Goal: Information Seeking & Learning: Check status

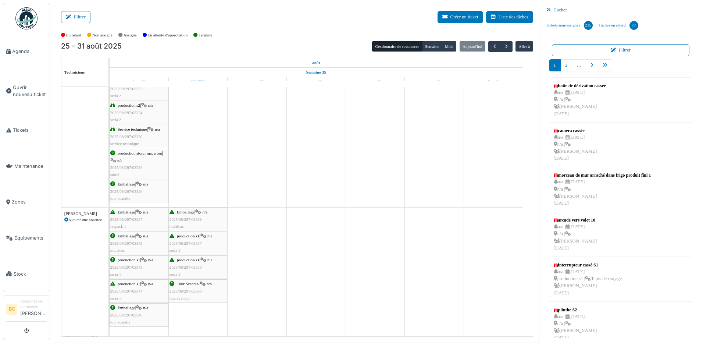
scroll to position [404, 0]
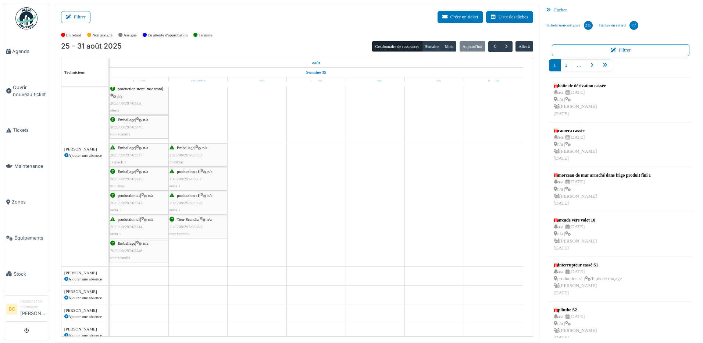
click at [151, 253] on div "Emballage | n/a 2025/08/297/03346 tour scandia" at bounding box center [138, 250] width 57 height 21
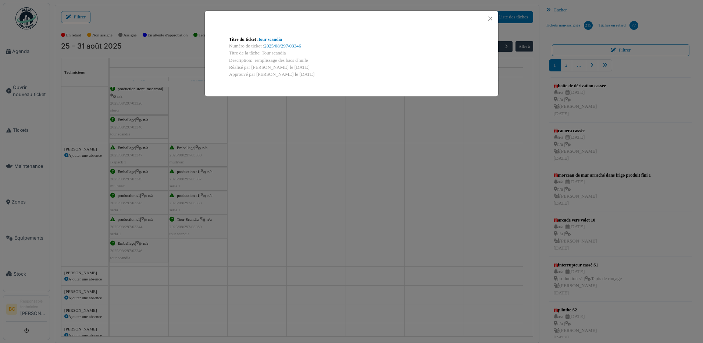
drag, startPoint x: 265, startPoint y: 171, endPoint x: 253, endPoint y: 171, distance: 12.5
click at [264, 172] on div "Titre du ticket : tour scandia Numéro de ticket : 2025/08/297/03346 Titre de la…" at bounding box center [351, 171] width 703 height 343
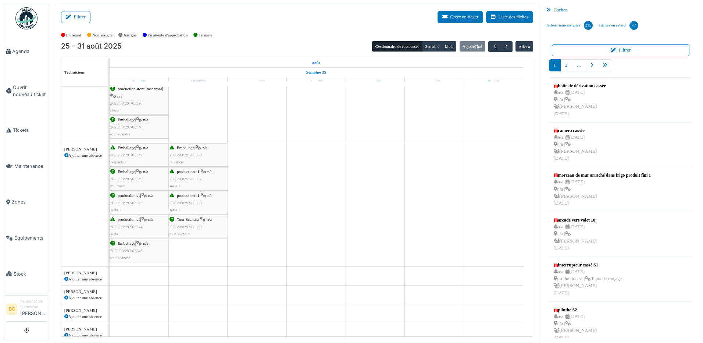
click at [205, 227] on div "Tour Scandia | n/a 2025/08/297/03360 tour scandia" at bounding box center [197, 226] width 57 height 21
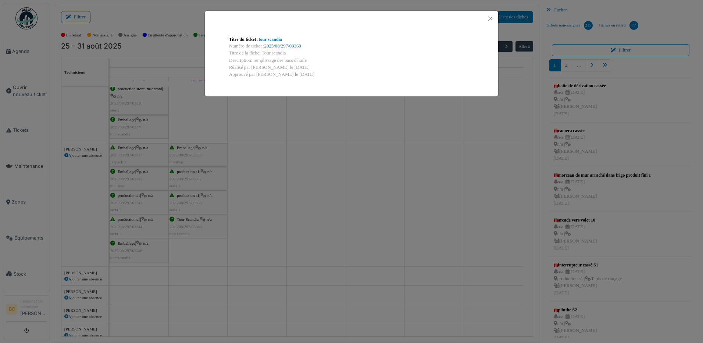
click at [235, 280] on div "Titre du ticket : tour scandia Numéro de ticket : 2025/08/297/03360 Titre de la…" at bounding box center [351, 171] width 703 height 343
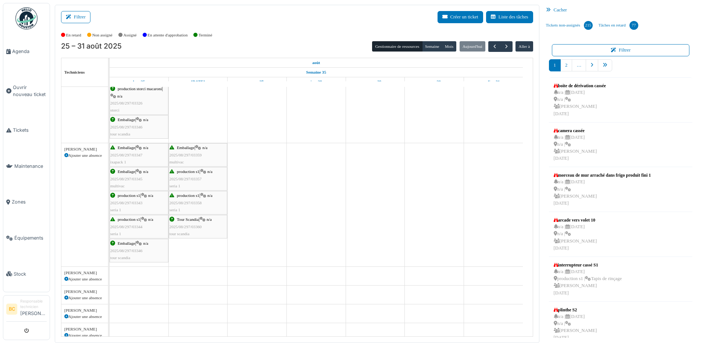
click at [160, 252] on div "Emballage | n/a 2025/08/297/03346 tour scandia" at bounding box center [138, 250] width 57 height 21
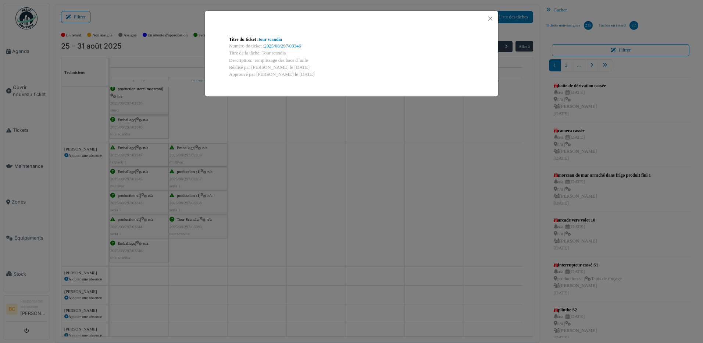
click at [310, 206] on div "Titre du ticket : tour scandia Numéro de ticket : 2025/08/297/03346 Titre de la…" at bounding box center [351, 171] width 703 height 343
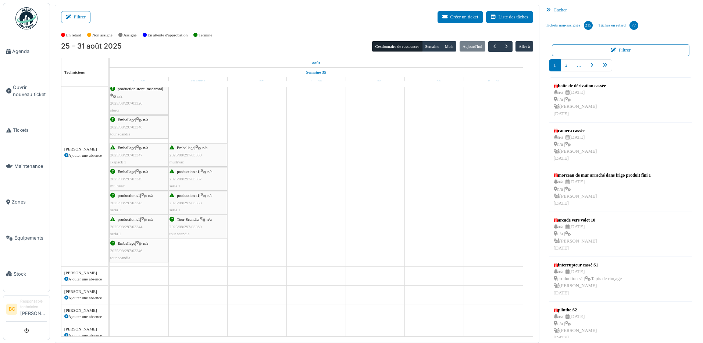
click at [151, 250] on div "Emballage | n/a 2025/08/297/03346 tour scandia" at bounding box center [138, 250] width 57 height 21
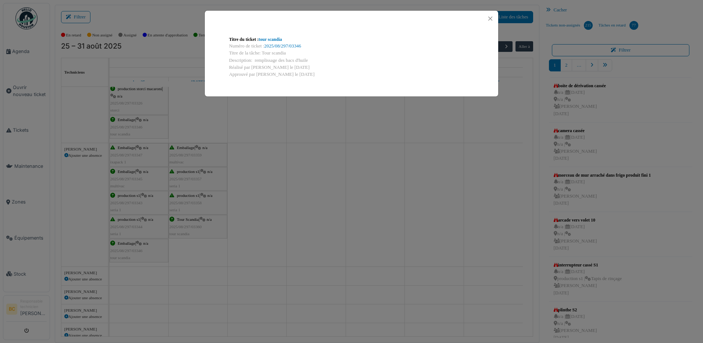
click at [186, 232] on div "Titre du ticket : tour scandia Numéro de ticket : 2025/08/297/03346 Titre de la…" at bounding box center [351, 171] width 703 height 343
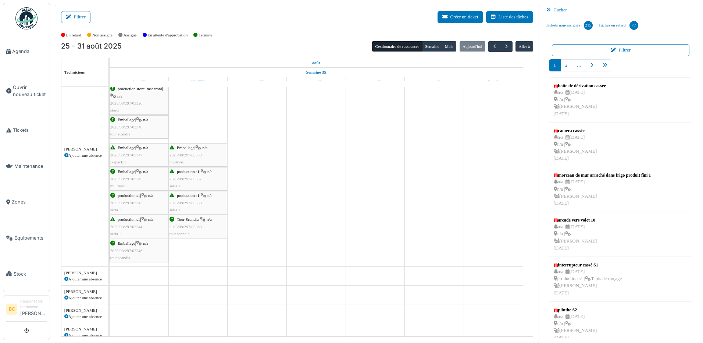
click at [187, 224] on span "2025/08/297/03360" at bounding box center [185, 226] width 32 height 4
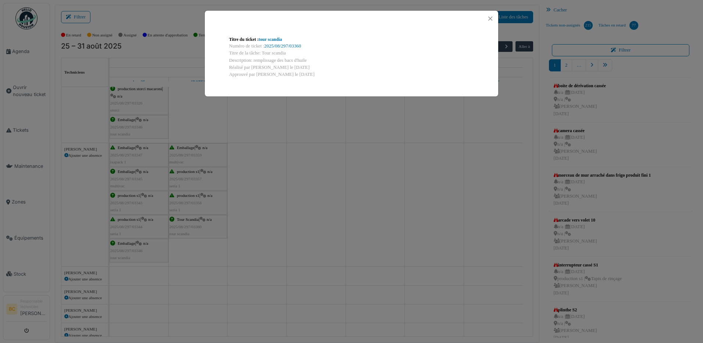
click at [302, 168] on div "Titre du ticket : tour scandia Numéro de ticket : 2025/08/297/03360 Titre de la…" at bounding box center [351, 171] width 703 height 343
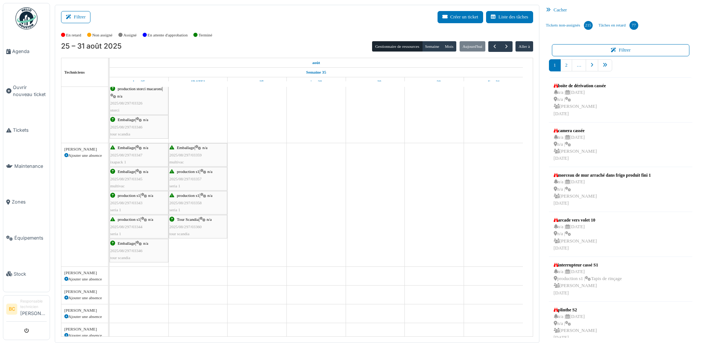
click at [123, 228] on span "2025/08/297/03344" at bounding box center [126, 226] width 32 height 4
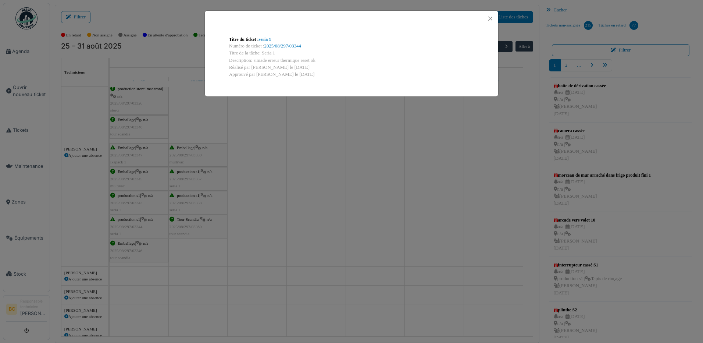
click at [261, 210] on div "Titre du ticket : seria 1 Numéro de ticket : 2025/08/297/03344 Titre de la tâch…" at bounding box center [351, 171] width 703 height 343
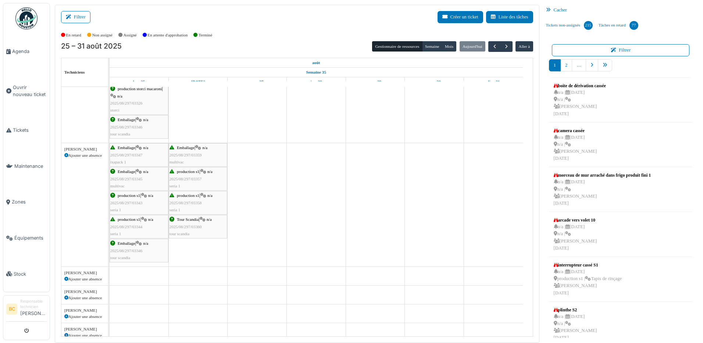
click at [156, 205] on div "production s1 | n/a 2025/08/297/03343 seria 1" at bounding box center [138, 202] width 57 height 21
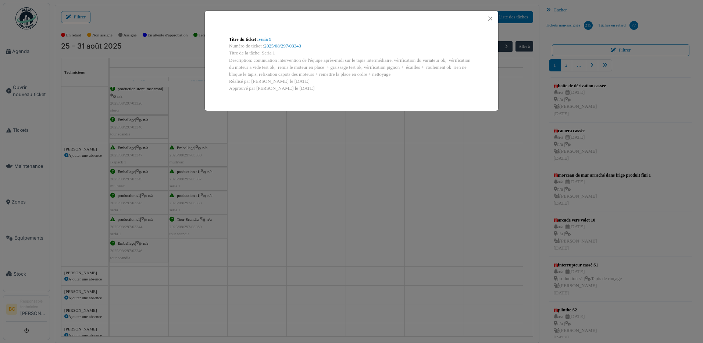
click at [289, 151] on div "Titre du ticket : seria 1 Numéro de ticket : 2025/08/297/03343 Titre de la tâch…" at bounding box center [351, 171] width 703 height 343
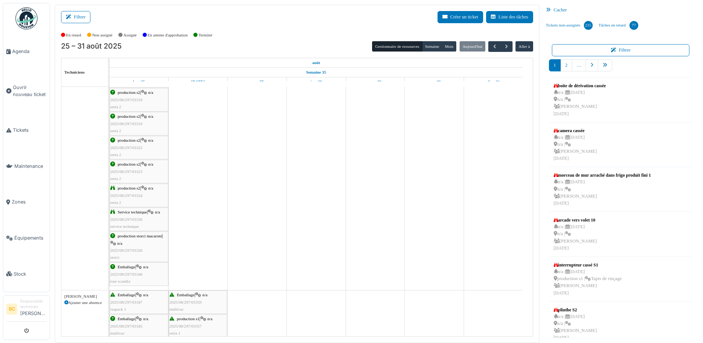
scroll to position [0, 0]
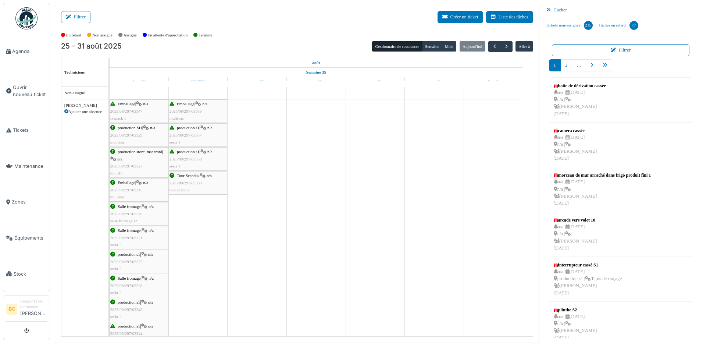
click at [185, 112] on span "2025/08/297/03359" at bounding box center [185, 111] width 32 height 4
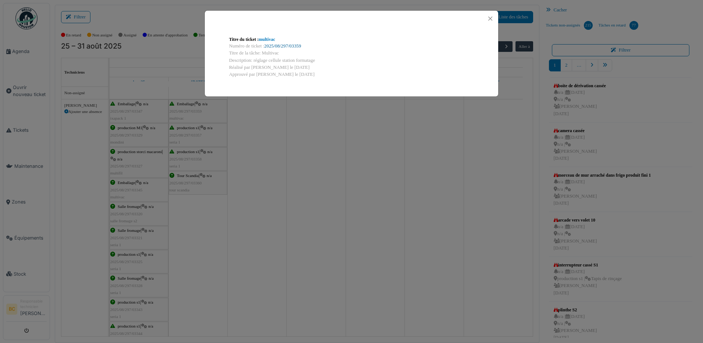
click at [285, 44] on link "2025/08/297/03359" at bounding box center [282, 45] width 37 height 5
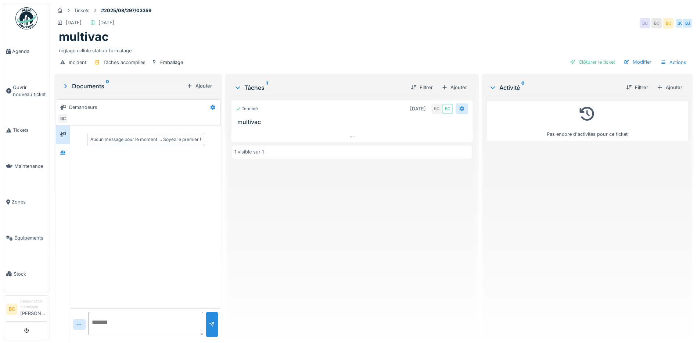
click at [460, 110] on icon at bounding box center [462, 108] width 5 height 5
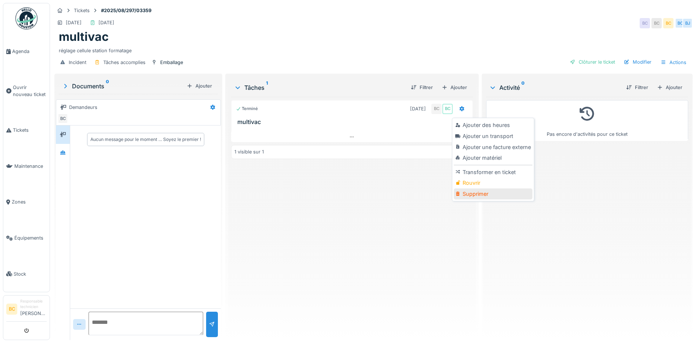
click at [472, 195] on div "Supprimer" at bounding box center [493, 193] width 78 height 11
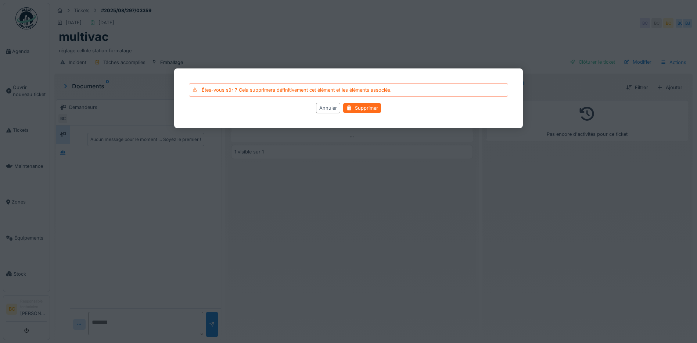
click at [368, 111] on div "Supprimer" at bounding box center [362, 108] width 38 height 10
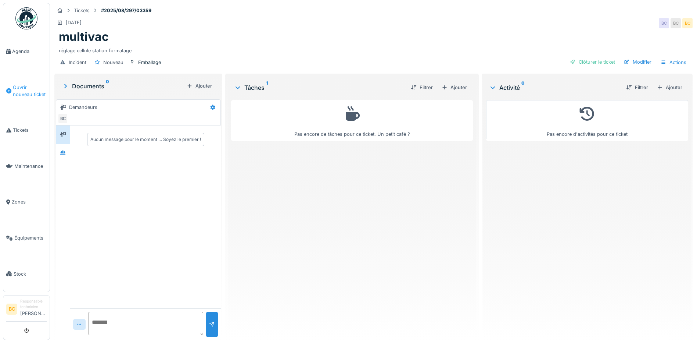
click at [31, 90] on span "Ouvrir nouveau ticket" at bounding box center [30, 91] width 34 height 14
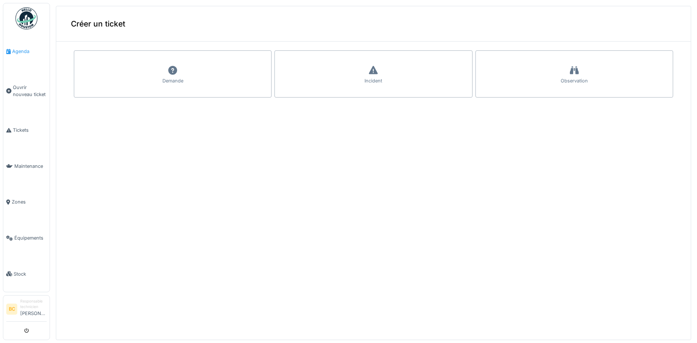
click at [24, 48] on span "Agenda" at bounding box center [29, 51] width 35 height 7
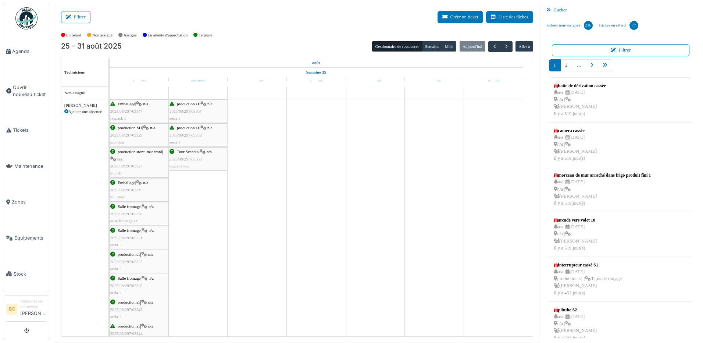
click at [186, 109] on span "2025/08/297/03357" at bounding box center [185, 111] width 32 height 4
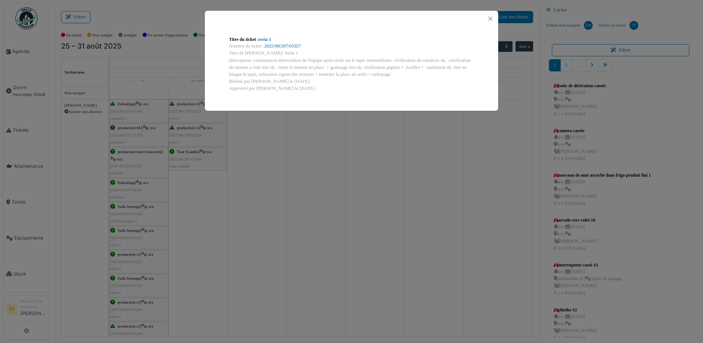
click at [290, 46] on link "2025/08/297/03357" at bounding box center [282, 45] width 37 height 5
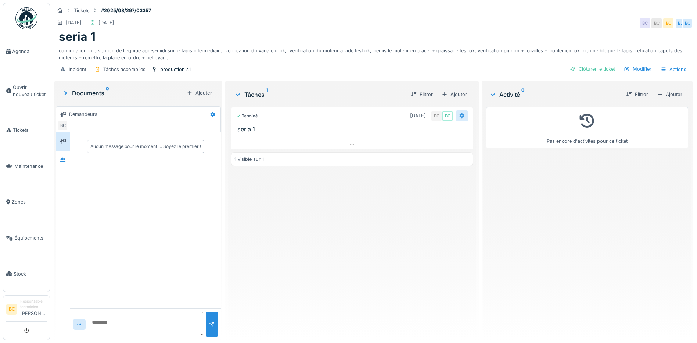
click at [460, 114] on icon at bounding box center [462, 115] width 5 height 5
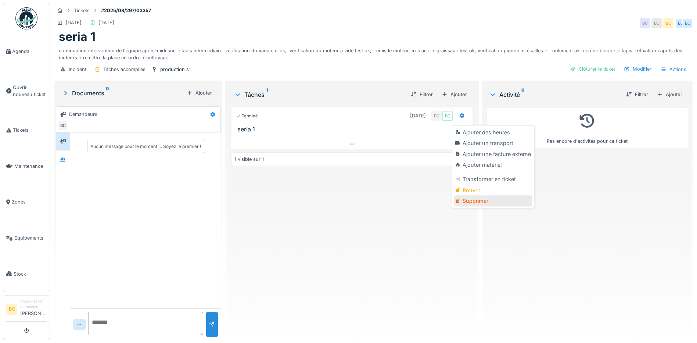
click at [473, 199] on div "Supprimer" at bounding box center [493, 200] width 78 height 11
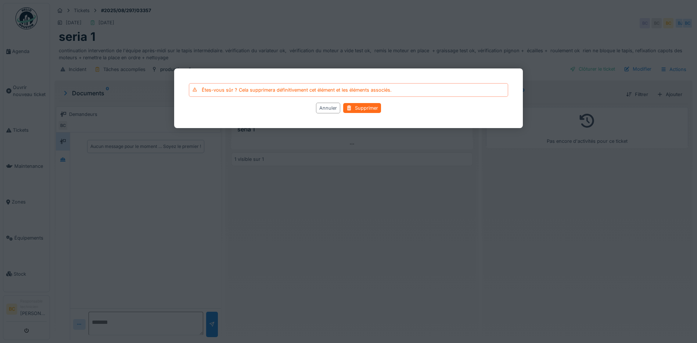
click at [361, 108] on div "Supprimer" at bounding box center [362, 108] width 38 height 10
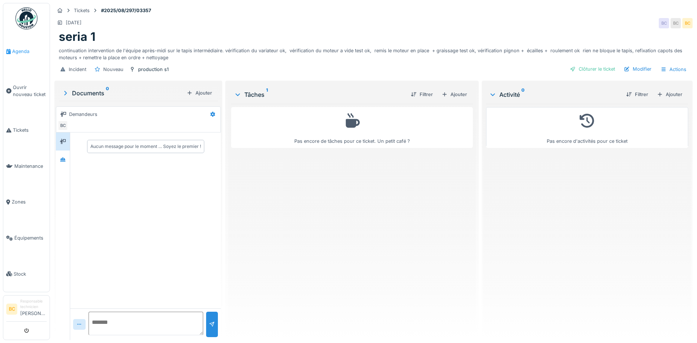
click at [25, 51] on span "Agenda" at bounding box center [29, 51] width 35 height 7
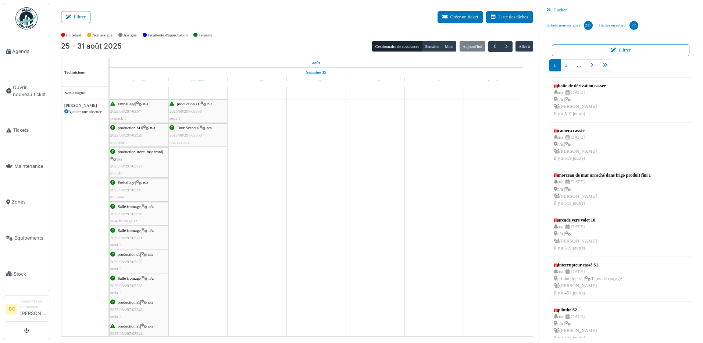
click at [191, 112] on span "2025/08/297/03358" at bounding box center [185, 111] width 32 height 4
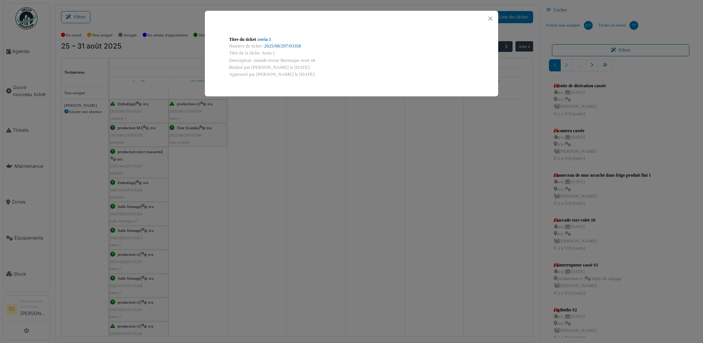
click at [293, 44] on link "2025/08/297/03358" at bounding box center [282, 45] width 37 height 5
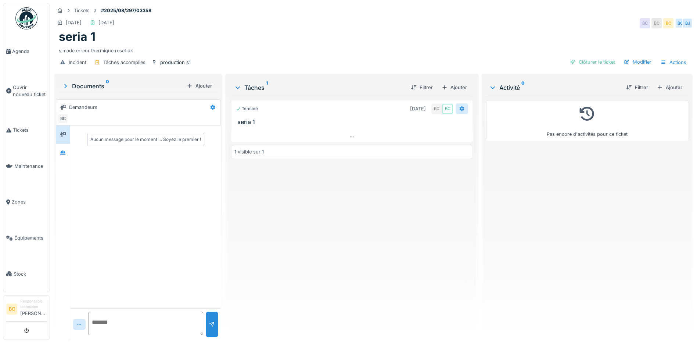
click at [459, 108] on icon at bounding box center [462, 108] width 6 height 5
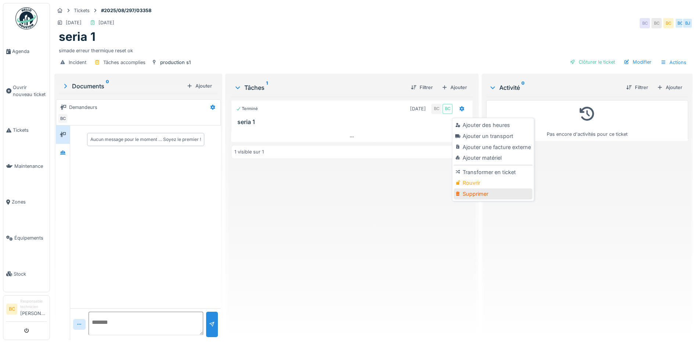
click at [475, 192] on div "Supprimer" at bounding box center [493, 193] width 78 height 11
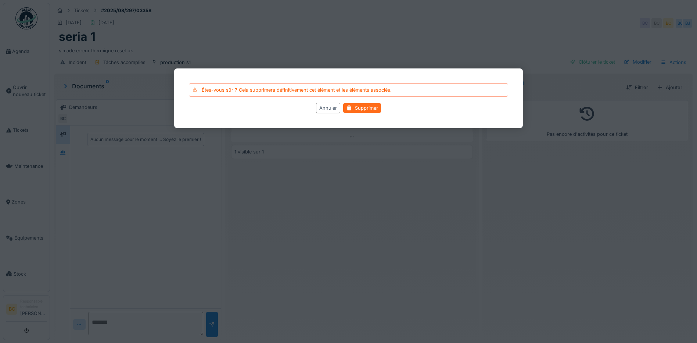
click at [376, 107] on div "Supprimer" at bounding box center [362, 108] width 38 height 10
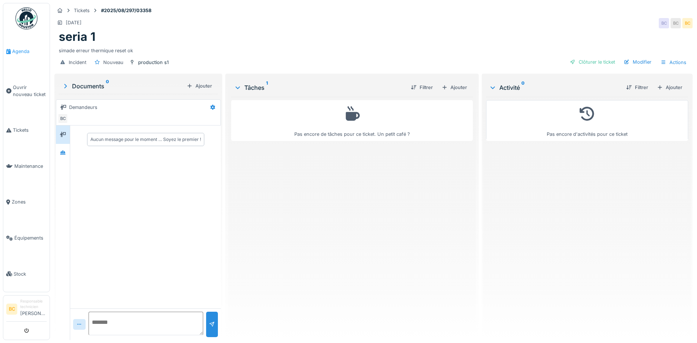
click at [20, 51] on span "Agenda" at bounding box center [29, 51] width 35 height 7
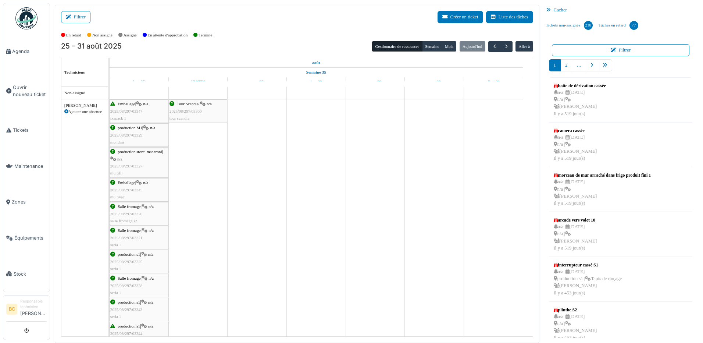
click at [194, 115] on div "Tour Scandia | n/a 2025/08/297/03360 tour scandia" at bounding box center [197, 110] width 57 height 21
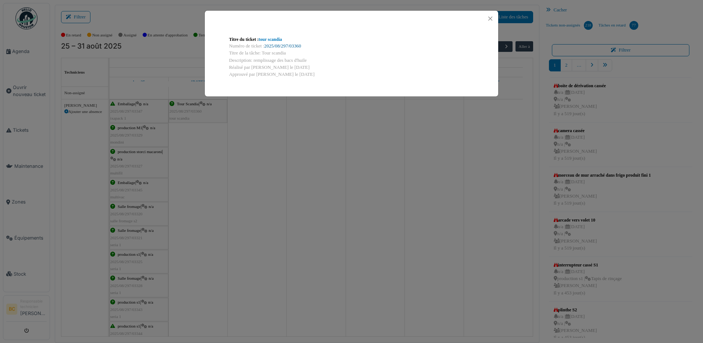
click at [300, 45] on link "2025/08/297/03360" at bounding box center [282, 45] width 37 height 5
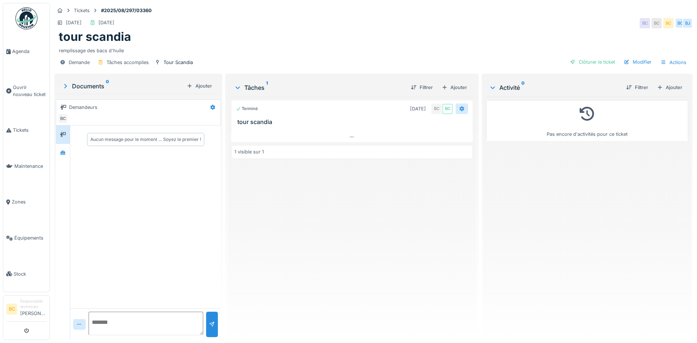
click at [459, 108] on icon at bounding box center [462, 108] width 6 height 5
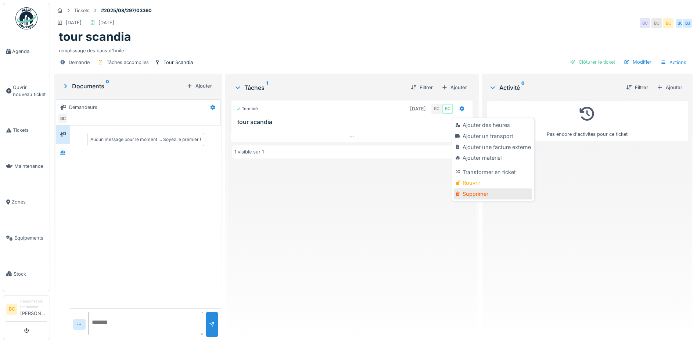
click at [478, 194] on div "Supprimer" at bounding box center [493, 193] width 78 height 11
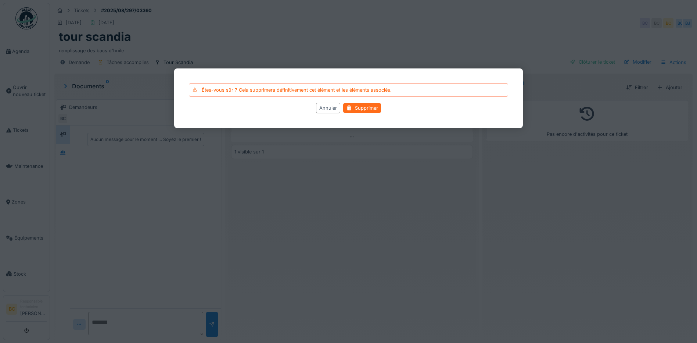
click at [373, 109] on div "Supprimer" at bounding box center [362, 108] width 38 height 10
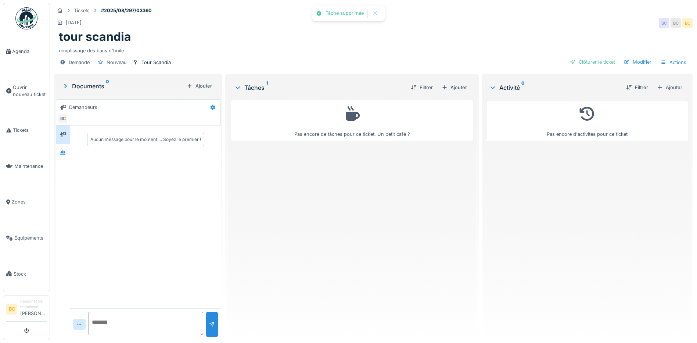
click at [407, 176] on div "Pas encore de tâches pour ce ticket. Un petit café ?" at bounding box center [352, 215] width 242 height 237
click at [11, 50] on li "Agenda" at bounding box center [26, 51] width 40 height 7
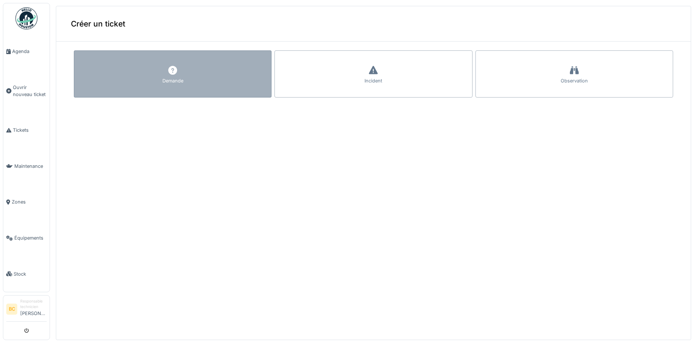
click at [172, 86] on div "Demande" at bounding box center [173, 73] width 198 height 47
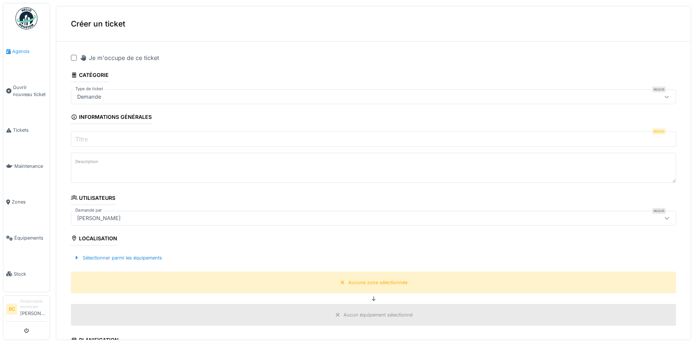
click at [18, 51] on span "Agenda" at bounding box center [29, 51] width 35 height 7
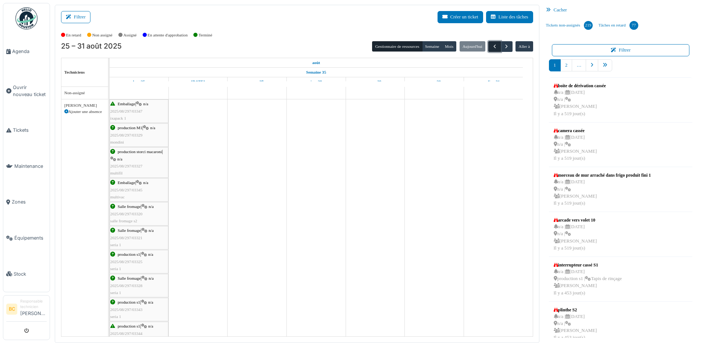
click at [492, 48] on span "button" at bounding box center [494, 46] width 6 height 6
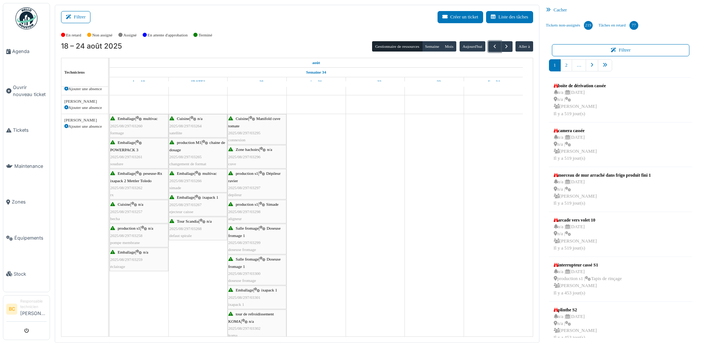
scroll to position [662, 0]
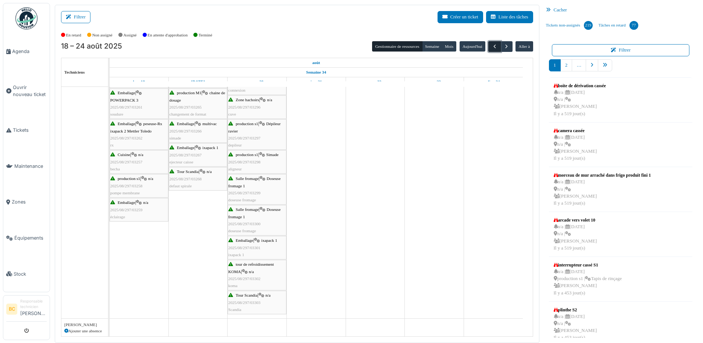
click at [491, 46] on span "button" at bounding box center [494, 46] width 6 height 6
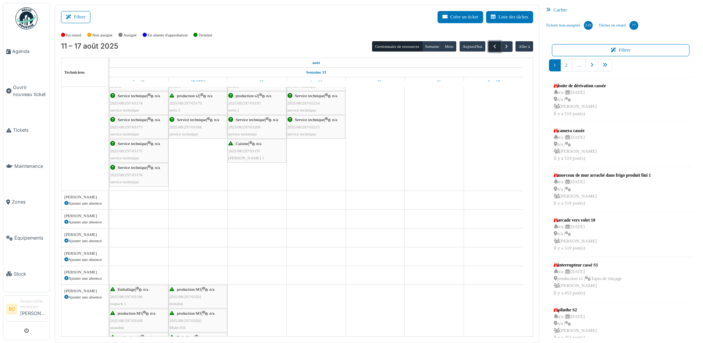
click at [493, 50] on span "button" at bounding box center [494, 46] width 6 height 6
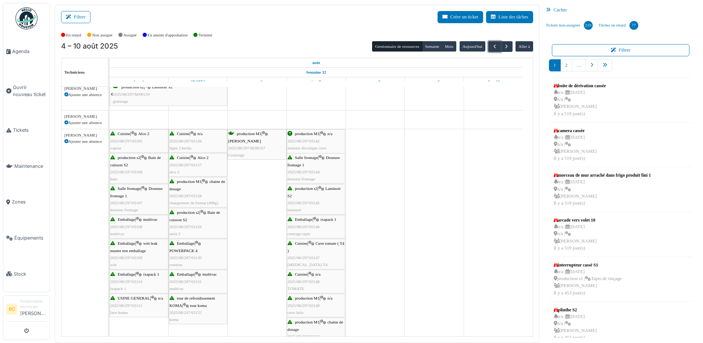
click at [133, 251] on span "witt leak master test emballage" at bounding box center [133, 246] width 47 height 11
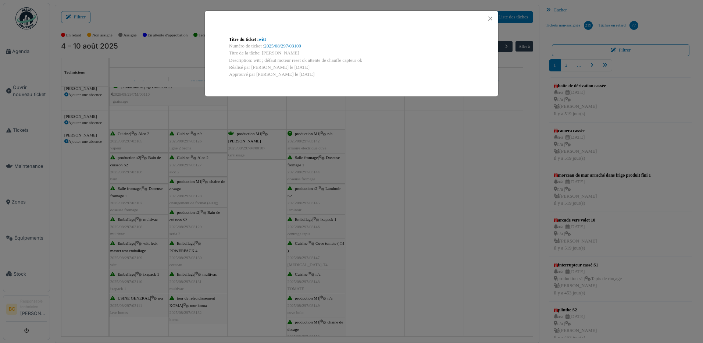
click at [133, 251] on div "Titre du ticket : witt Numéro de ticket : 2025/08/297/03109 Titre de la tâche: …" at bounding box center [351, 171] width 703 height 343
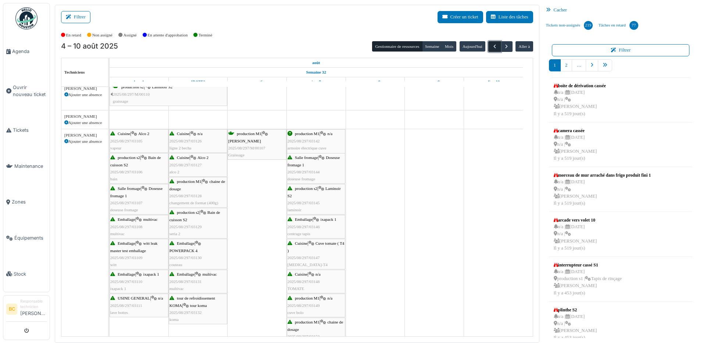
click at [491, 45] on span "button" at bounding box center [494, 46] width 6 height 6
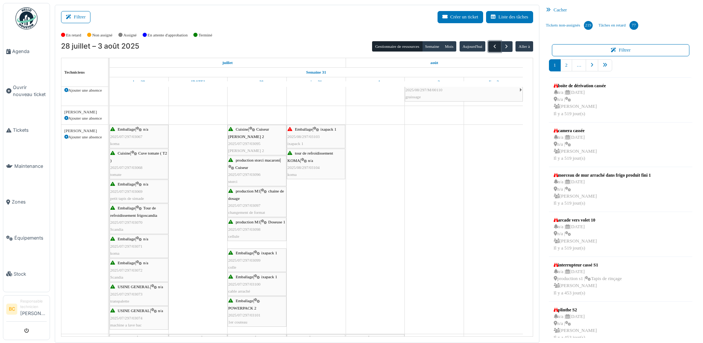
click at [491, 45] on span "button" at bounding box center [494, 46] width 6 height 6
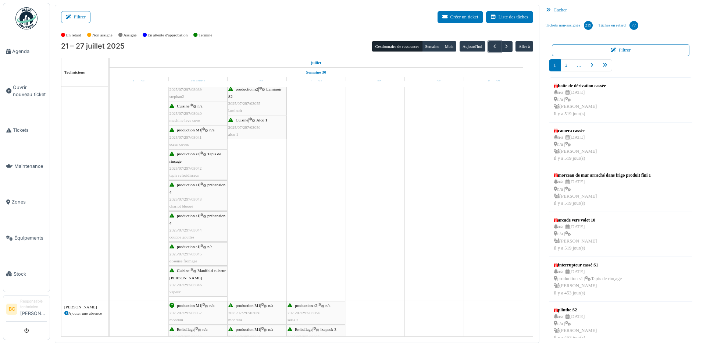
click at [176, 196] on div "production s1 | préhension 4 2025/07/297/03043 chariot bloqué" at bounding box center [197, 195] width 57 height 28
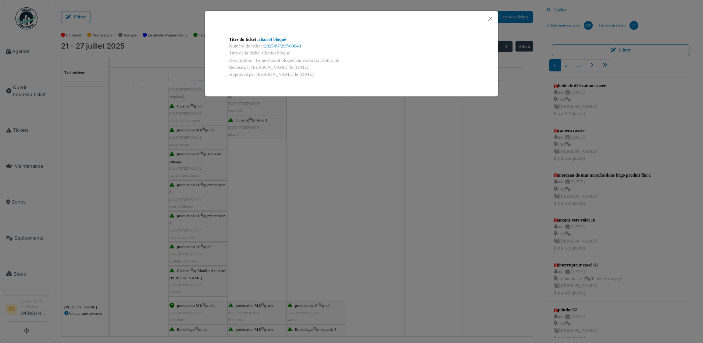
click at [240, 201] on div "Titre du ticket : chariot bloqué Numéro de ticket : 2025/07/297/03043 Titre de …" at bounding box center [351, 171] width 703 height 343
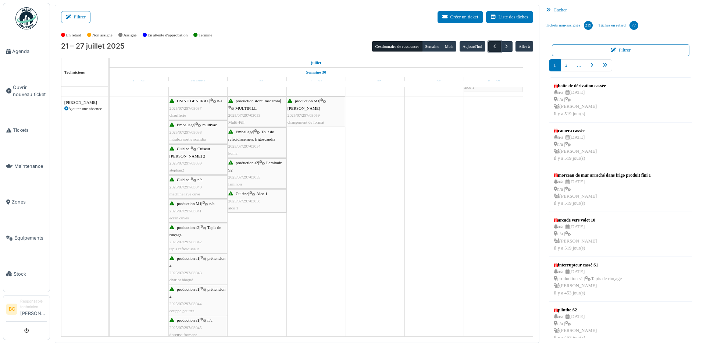
click at [491, 44] on span "button" at bounding box center [494, 46] width 6 height 6
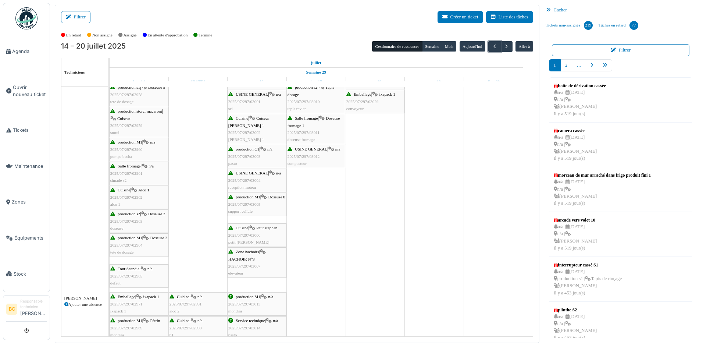
click at [254, 104] on div "USINE GENERAL | n/a 2025/07/297/03001 sel" at bounding box center [256, 101] width 57 height 21
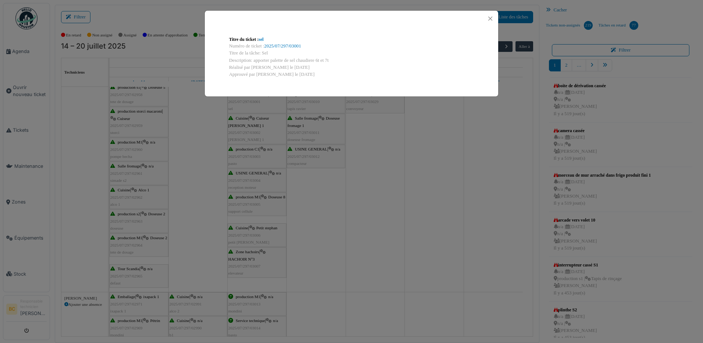
click at [254, 104] on div "Titre du ticket : sel Numéro de ticket : 2025/07/297/03001 Titre de la tâche: S…" at bounding box center [351, 171] width 703 height 343
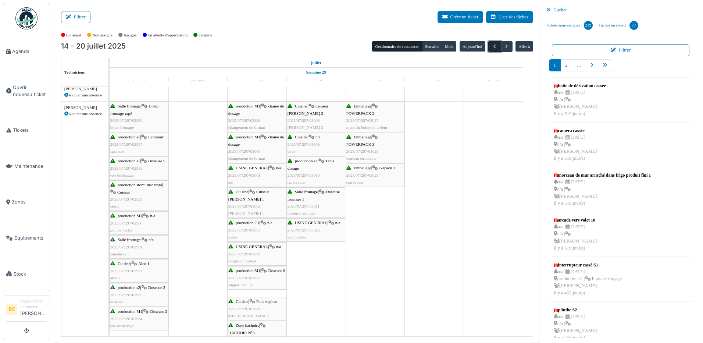
click at [488, 46] on button "button" at bounding box center [494, 46] width 12 height 11
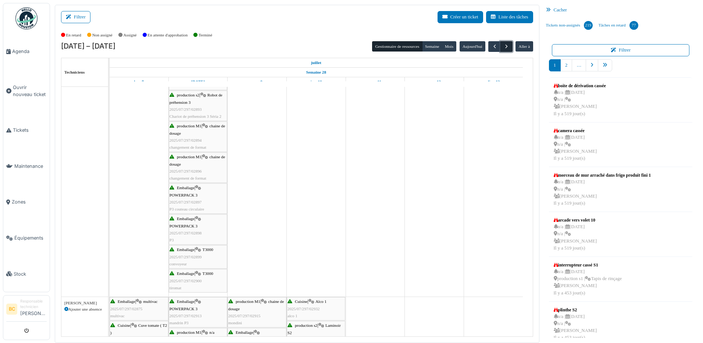
click at [503, 47] on span "button" at bounding box center [506, 46] width 6 height 6
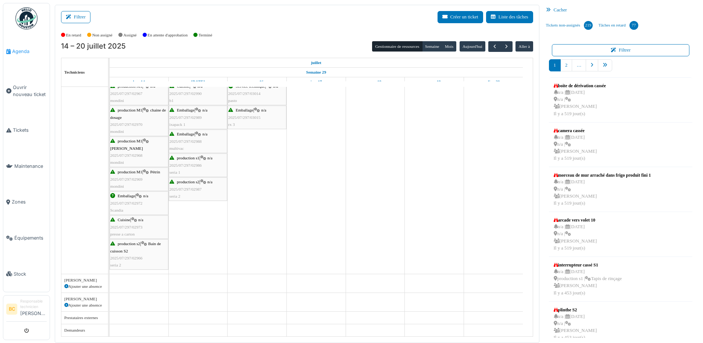
click at [19, 51] on span "Agenda" at bounding box center [29, 51] width 35 height 7
